Goal: Find specific page/section: Find specific page/section

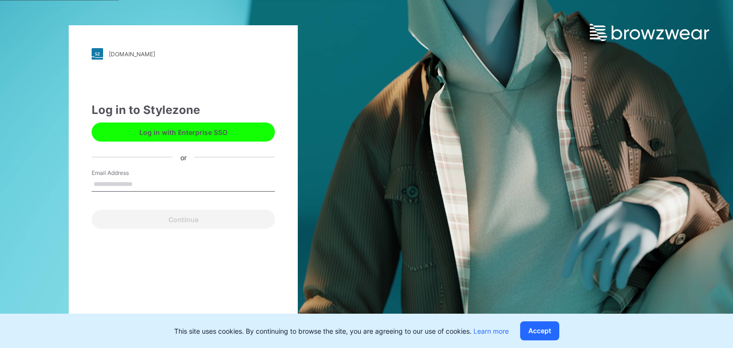
click at [155, 185] on input "Email Address" at bounding box center [183, 185] width 183 height 14
type input "*"
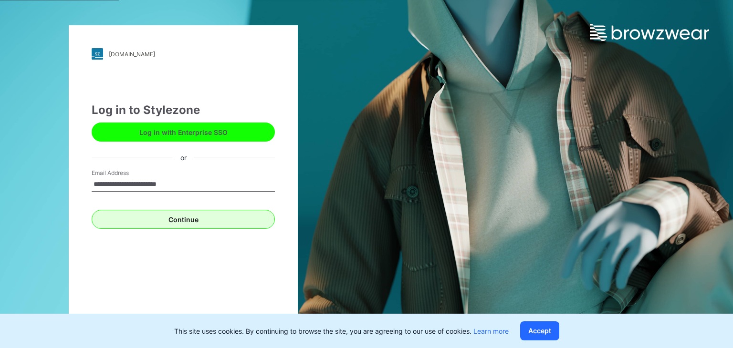
type input "**********"
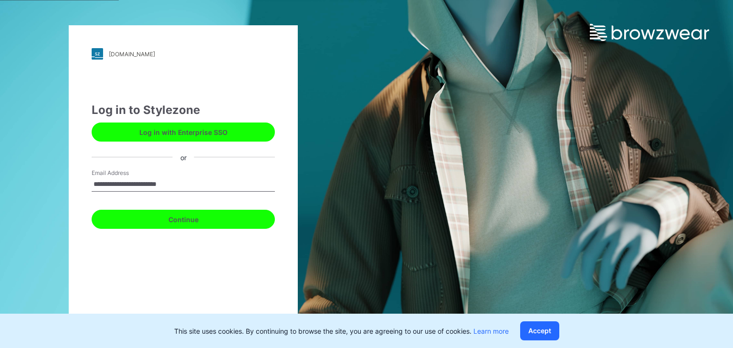
click at [178, 226] on button "Continue" at bounding box center [183, 219] width 183 height 19
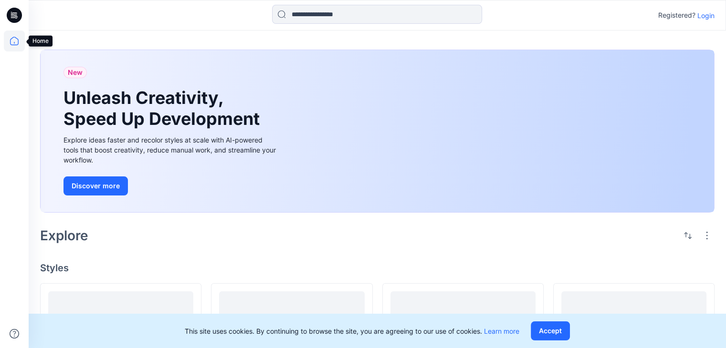
click at [12, 40] on icon at bounding box center [14, 41] width 21 height 21
click at [14, 16] on icon at bounding box center [14, 15] width 15 height 15
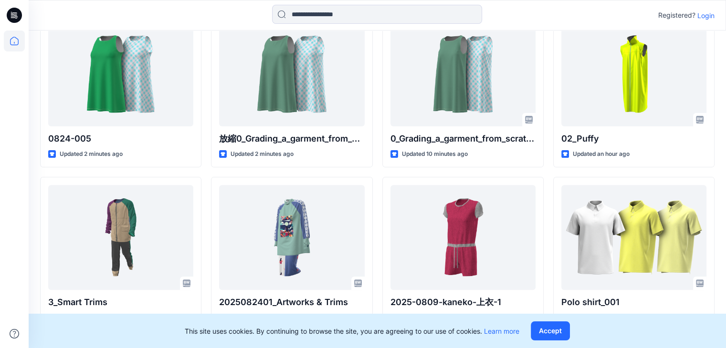
scroll to position [32, 0]
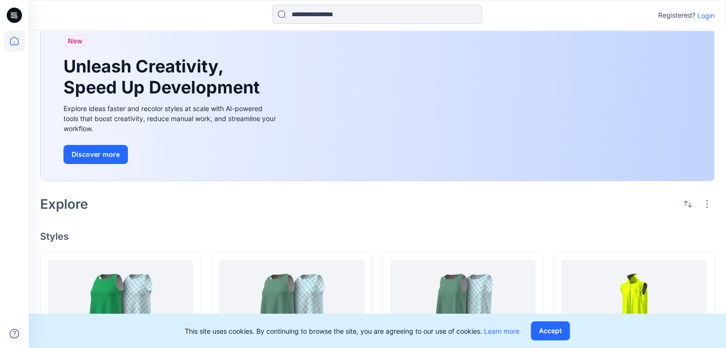
click at [701, 13] on p "Login" at bounding box center [705, 16] width 17 height 10
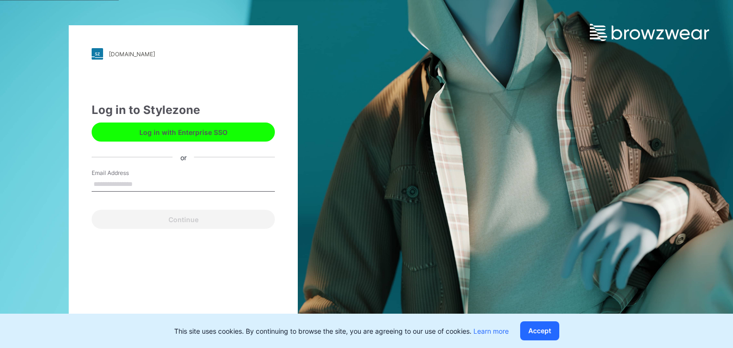
click at [198, 180] on input "Email Address" at bounding box center [183, 185] width 183 height 14
type input "**********"
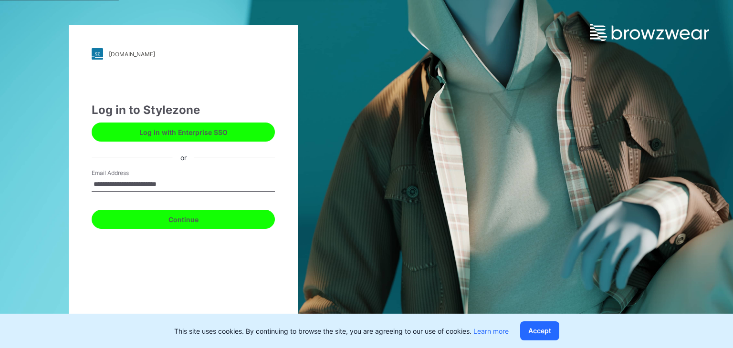
click at [194, 223] on button "Continue" at bounding box center [183, 219] width 183 height 19
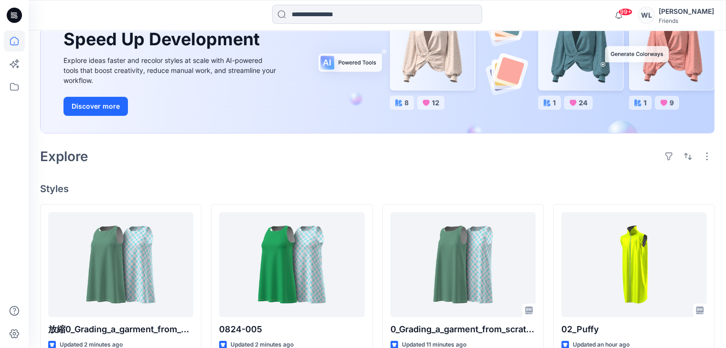
scroll to position [17, 0]
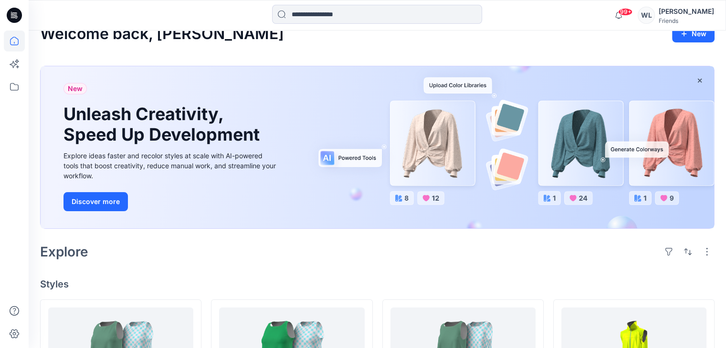
click at [12, 17] on icon at bounding box center [14, 15] width 15 height 31
click at [11, 90] on icon at bounding box center [14, 87] width 9 height 8
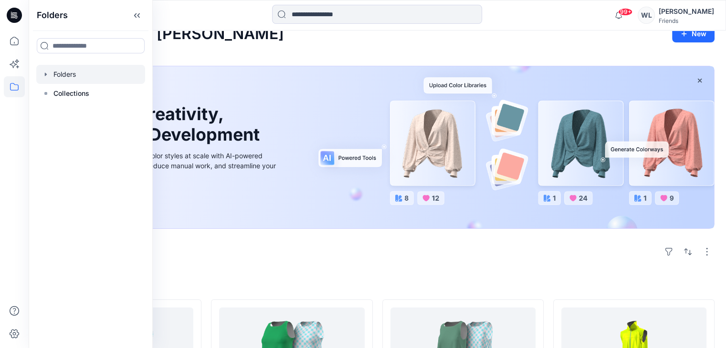
click at [72, 77] on div at bounding box center [90, 74] width 109 height 19
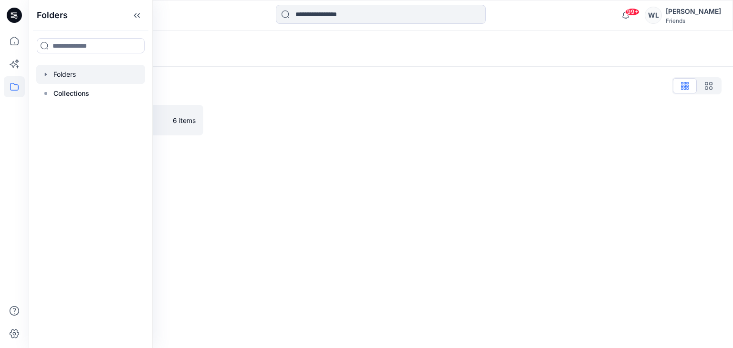
click at [228, 139] on div "Folders List TW VStitcher 體驗營 6 items" at bounding box center [381, 107] width 705 height 80
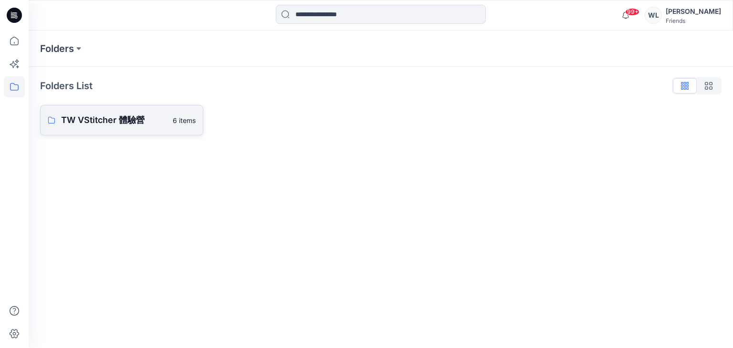
click at [137, 124] on p "TW VStitcher 體驗營" at bounding box center [114, 120] width 106 height 13
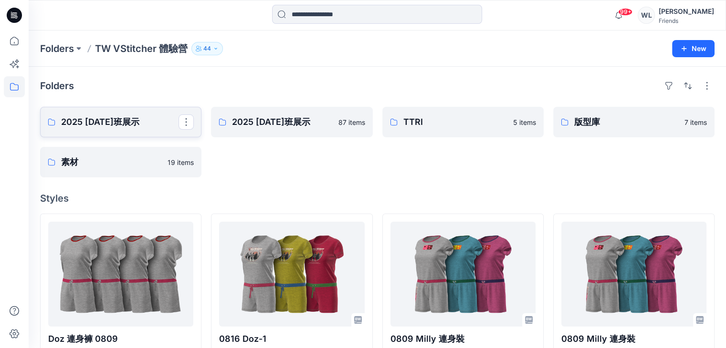
click at [135, 122] on p "2025 8月4日班展示" at bounding box center [119, 122] width 117 height 13
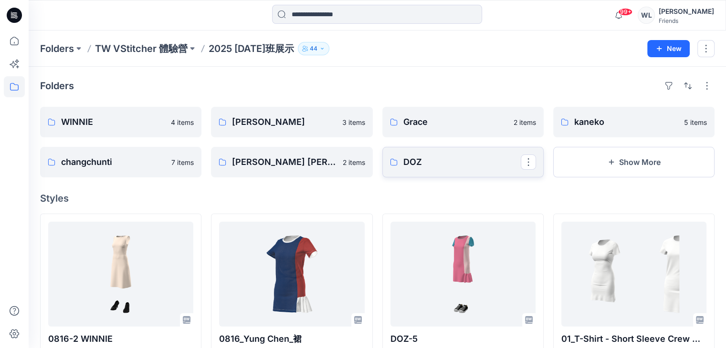
scroll to position [48, 0]
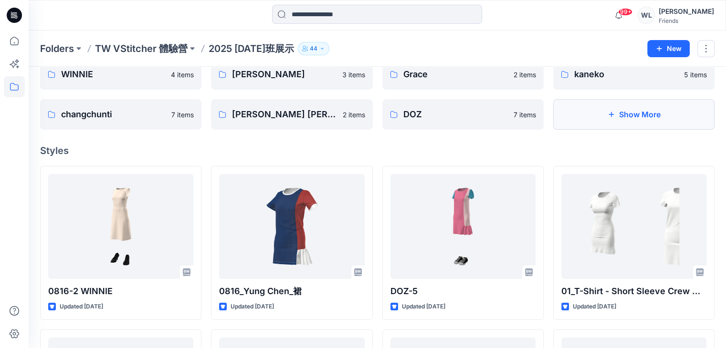
click at [596, 114] on button "Show More" at bounding box center [633, 114] width 161 height 31
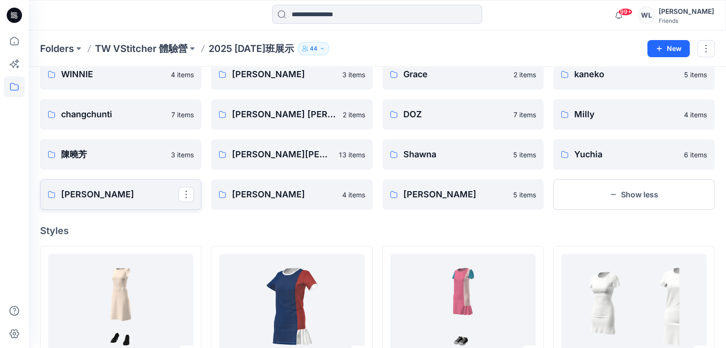
click at [133, 201] on p "駱昱瑋" at bounding box center [119, 194] width 117 height 13
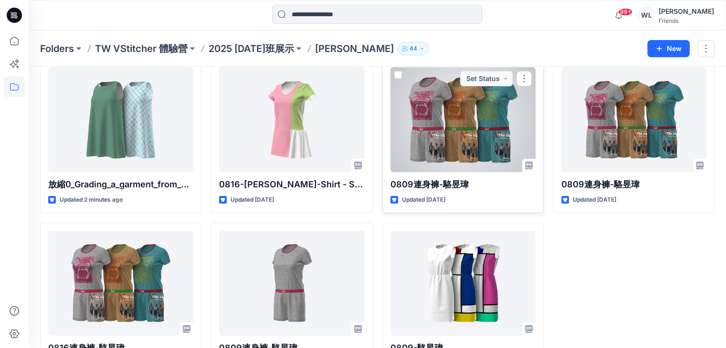
scroll to position [87, 0]
